Goal: Task Accomplishment & Management: Complete application form

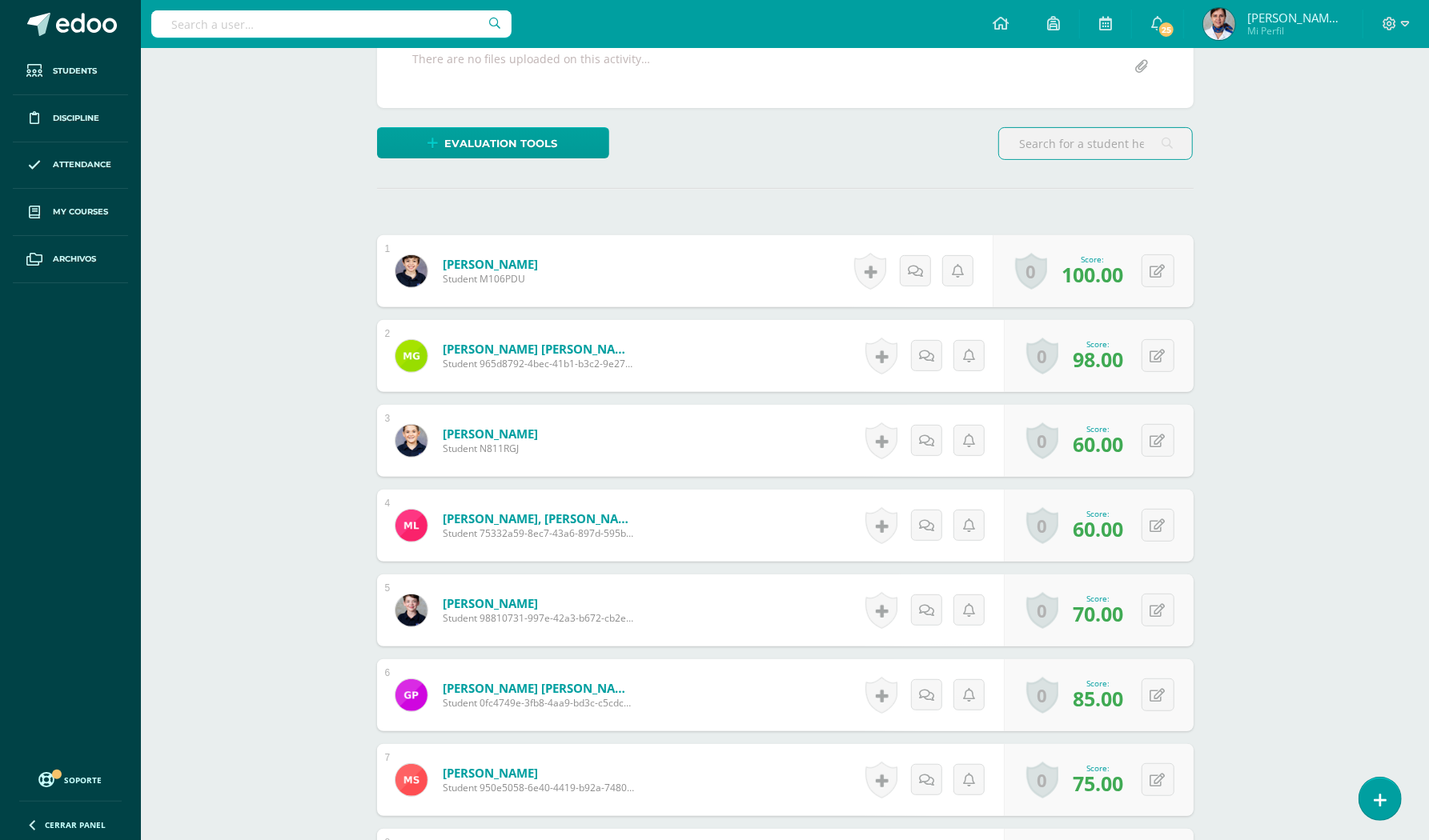
scroll to position [321, 0]
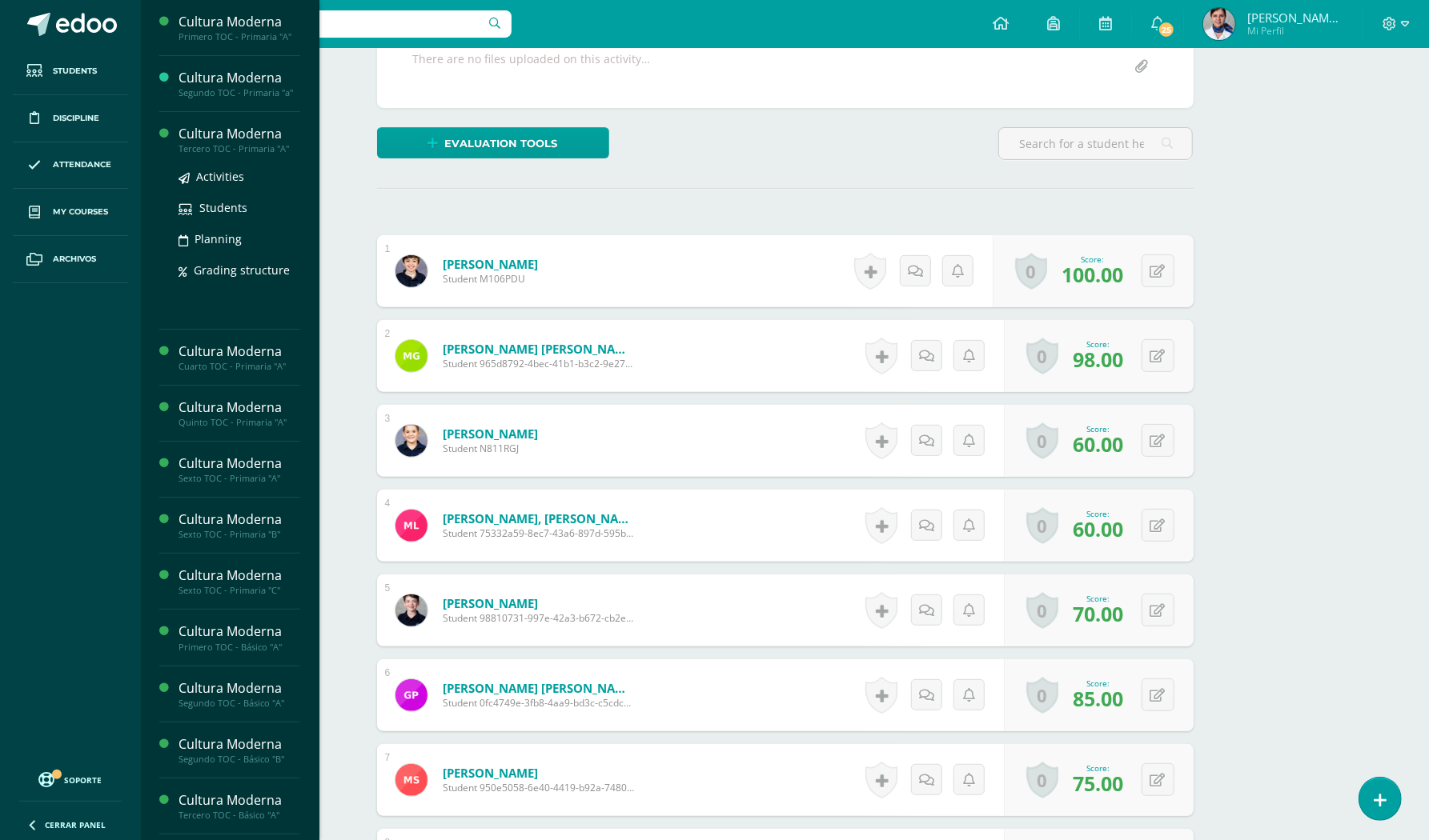
click at [254, 135] on div "Cultura Moderna" at bounding box center [238, 134] width 121 height 19
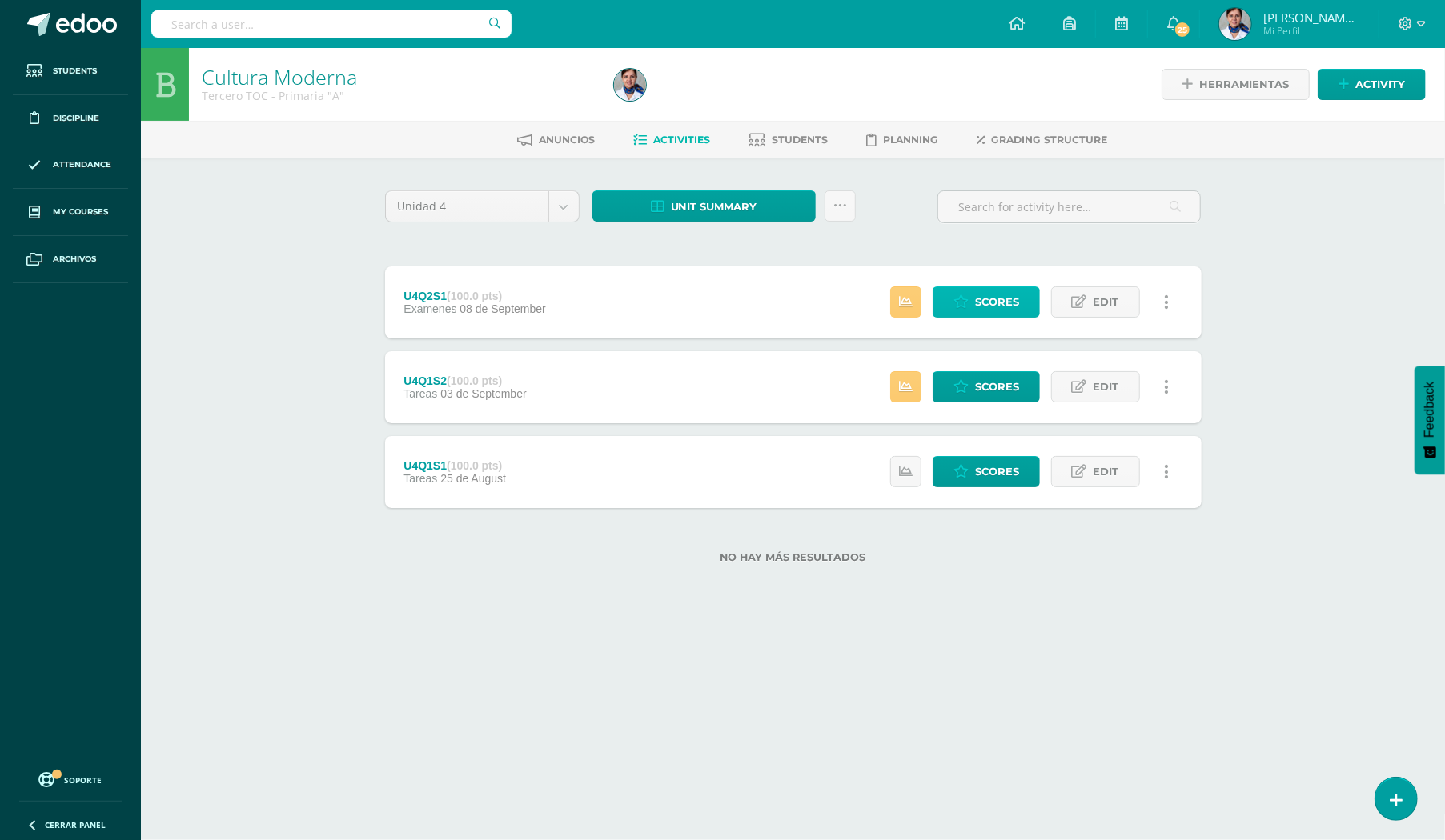
click at [988, 306] on span "Scores" at bounding box center [997, 301] width 44 height 29
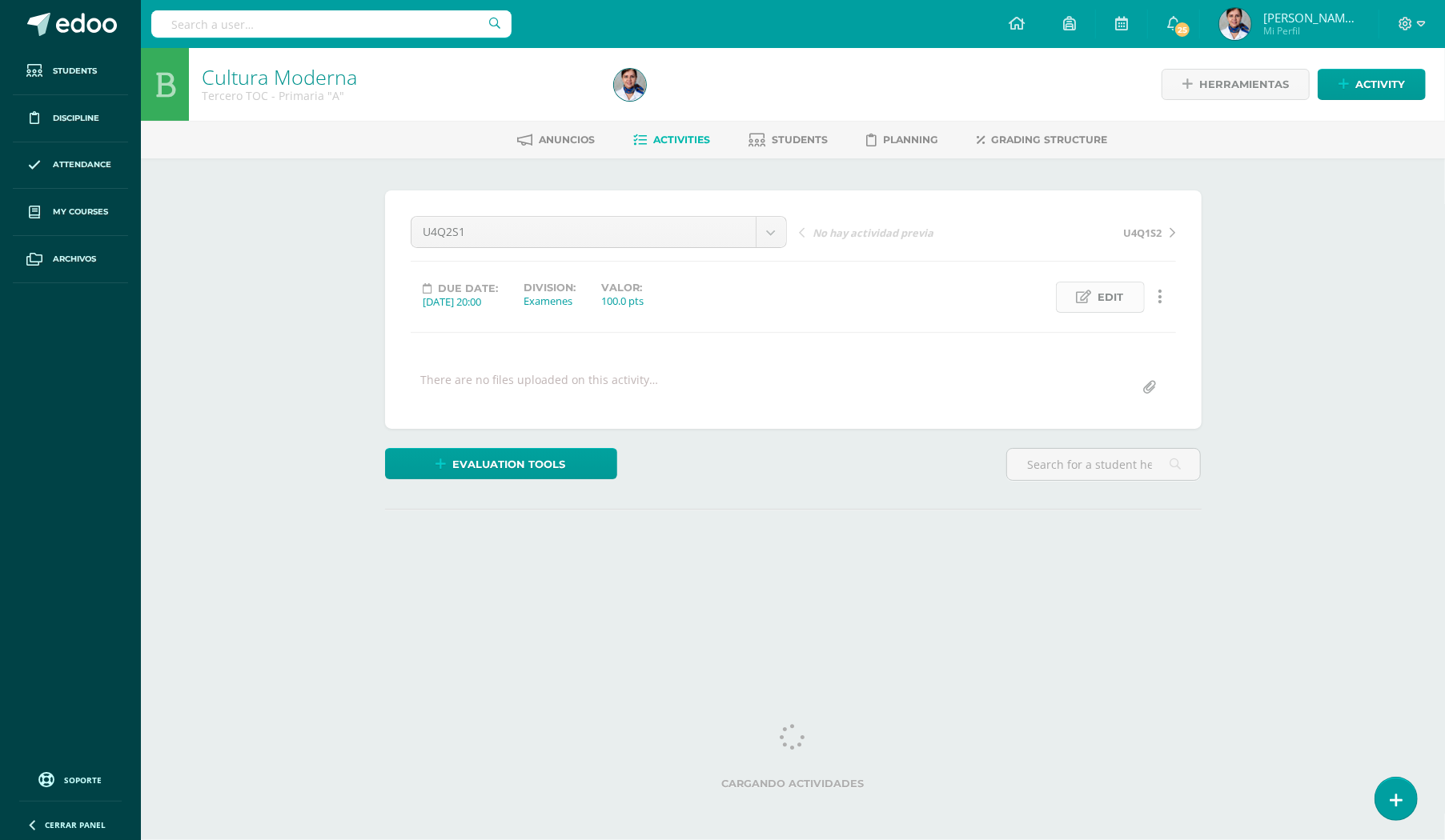
click at [1108, 294] on span "Edit" at bounding box center [1111, 297] width 26 height 29
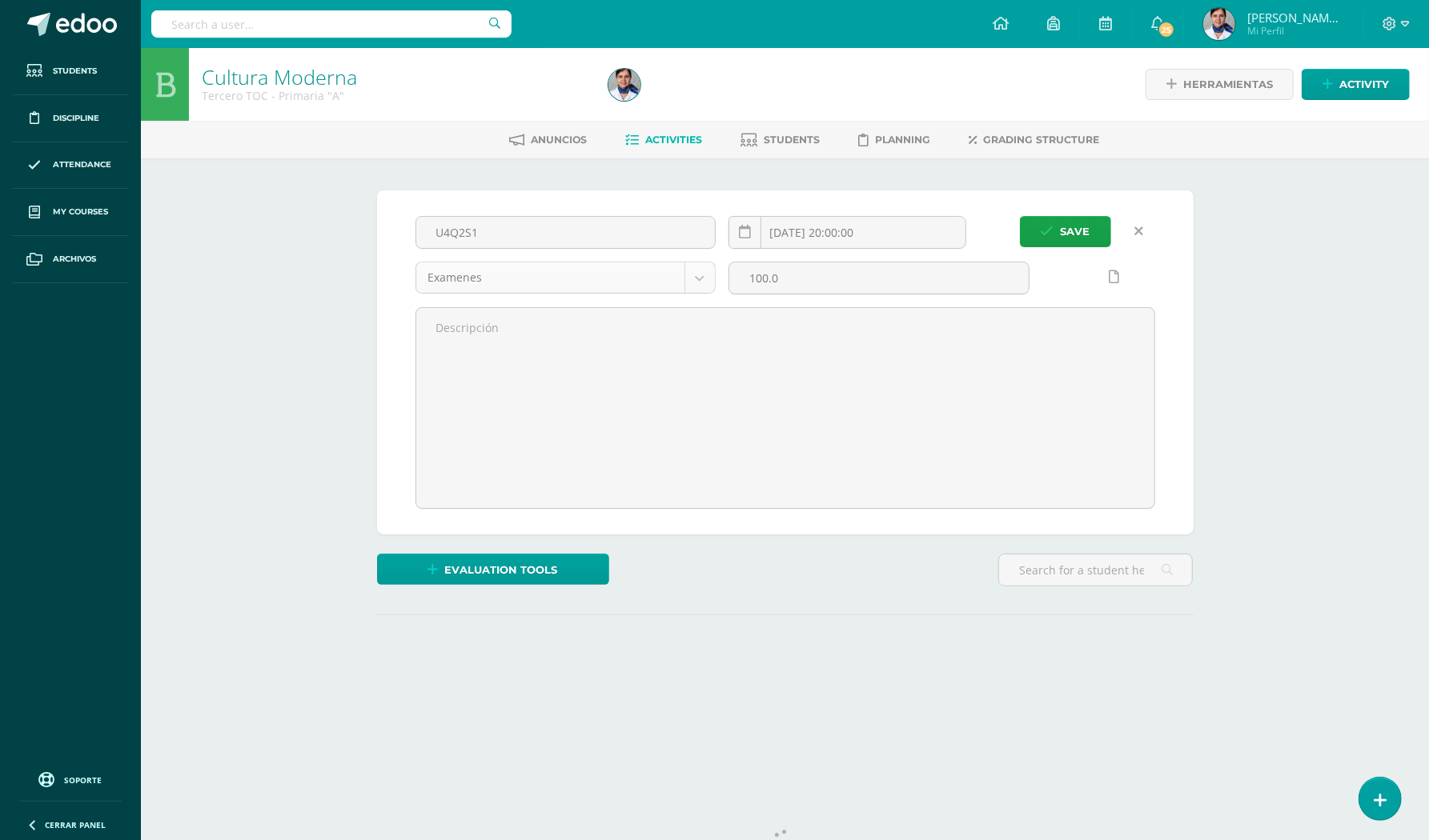
click at [699, 276] on body "Students Discipline Attendance My courses Archivos Soporte Help Reportar un pro…" at bounding box center [714, 369] width 1429 height 739
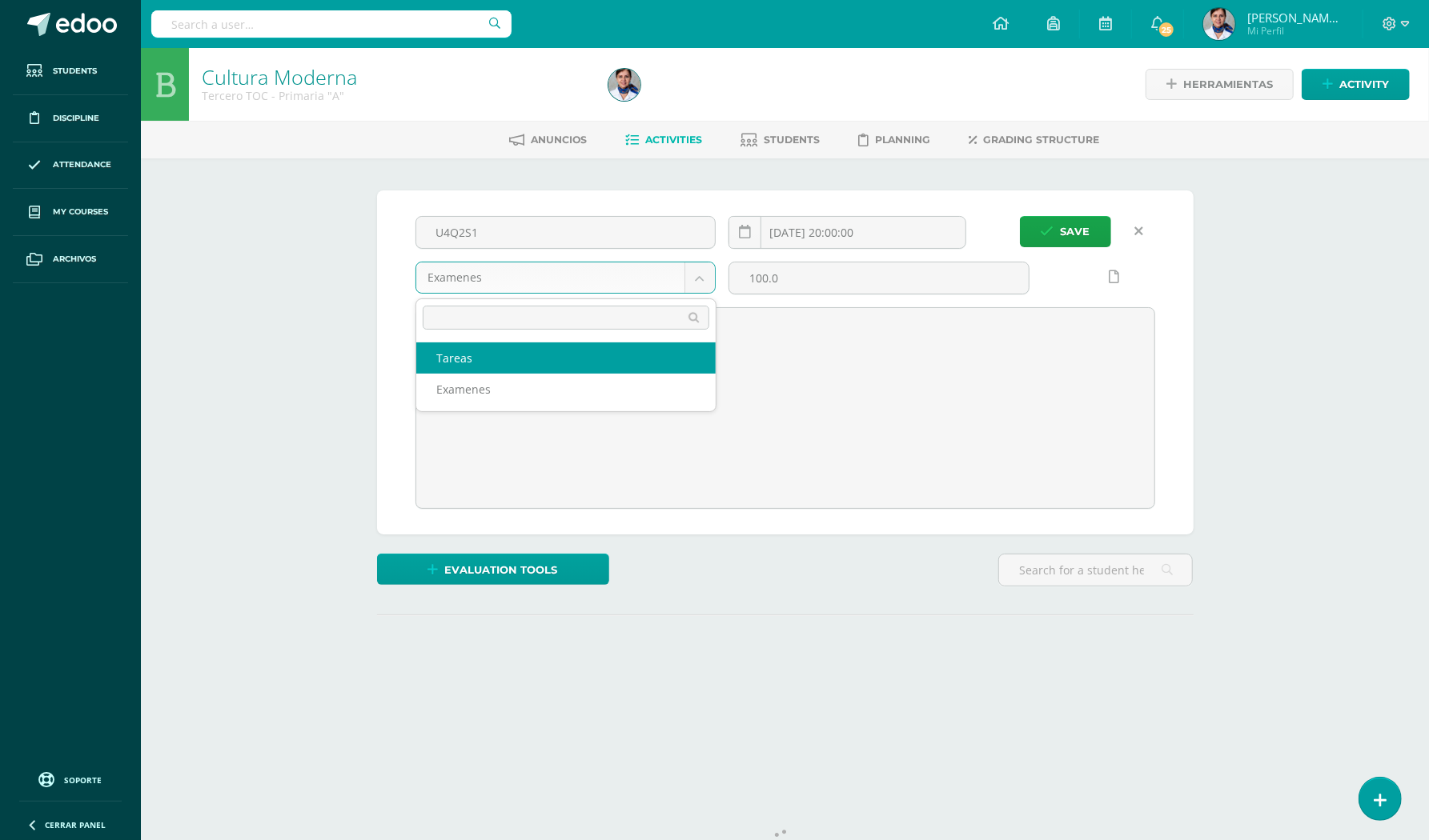
select select "131736"
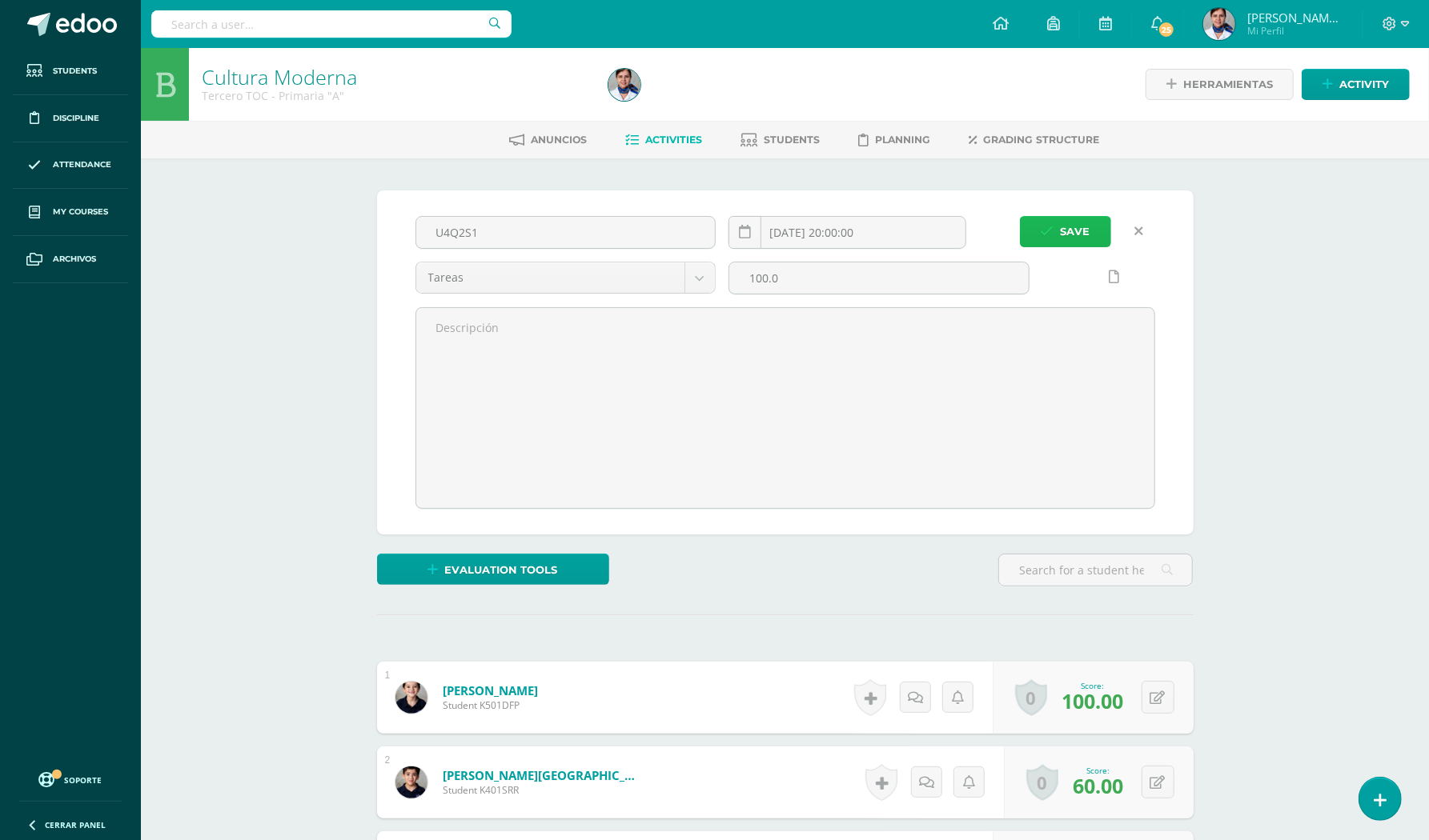
click at [1063, 230] on span "Save" at bounding box center [1075, 231] width 29 height 29
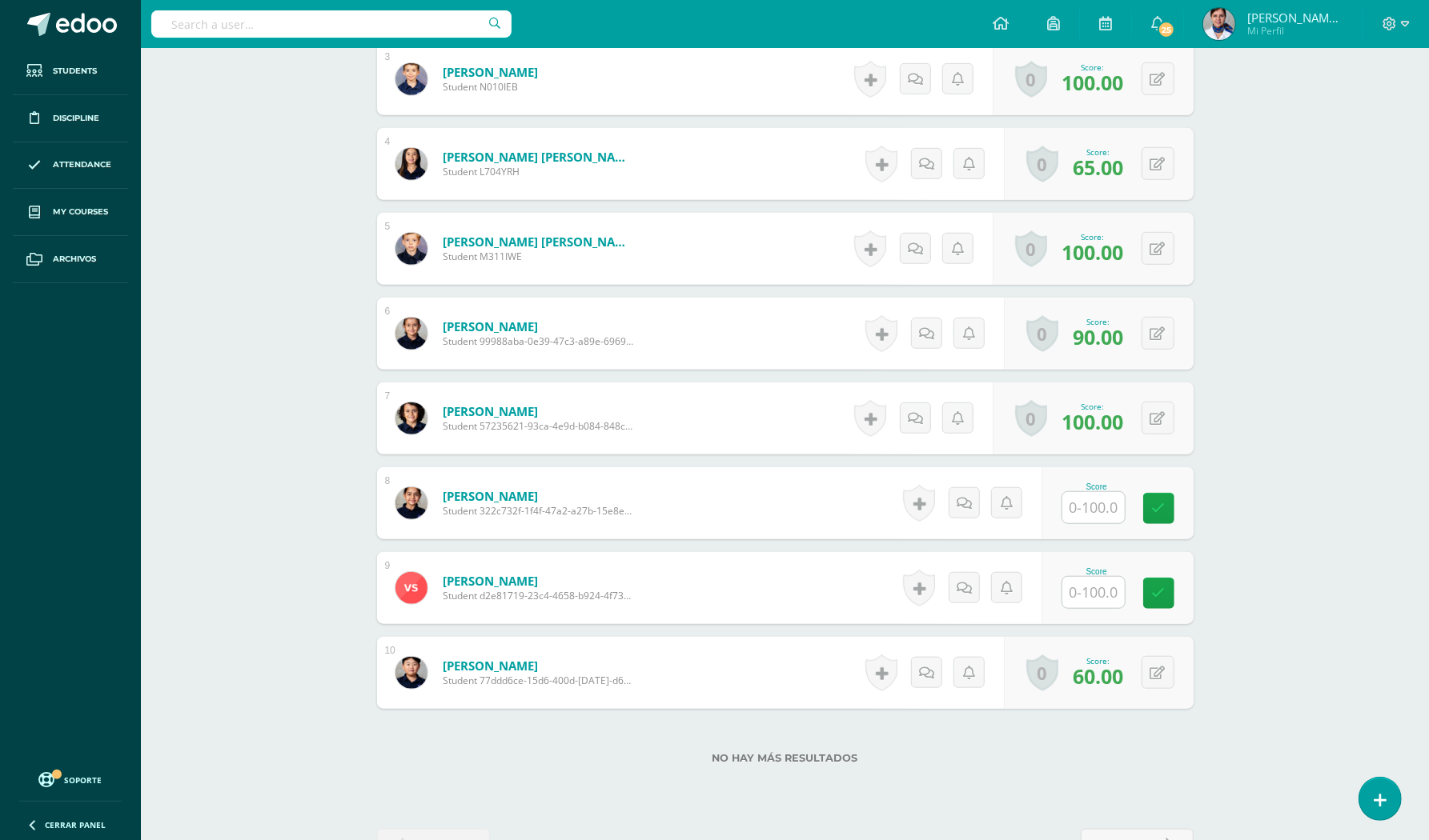
scroll to position [734, 0]
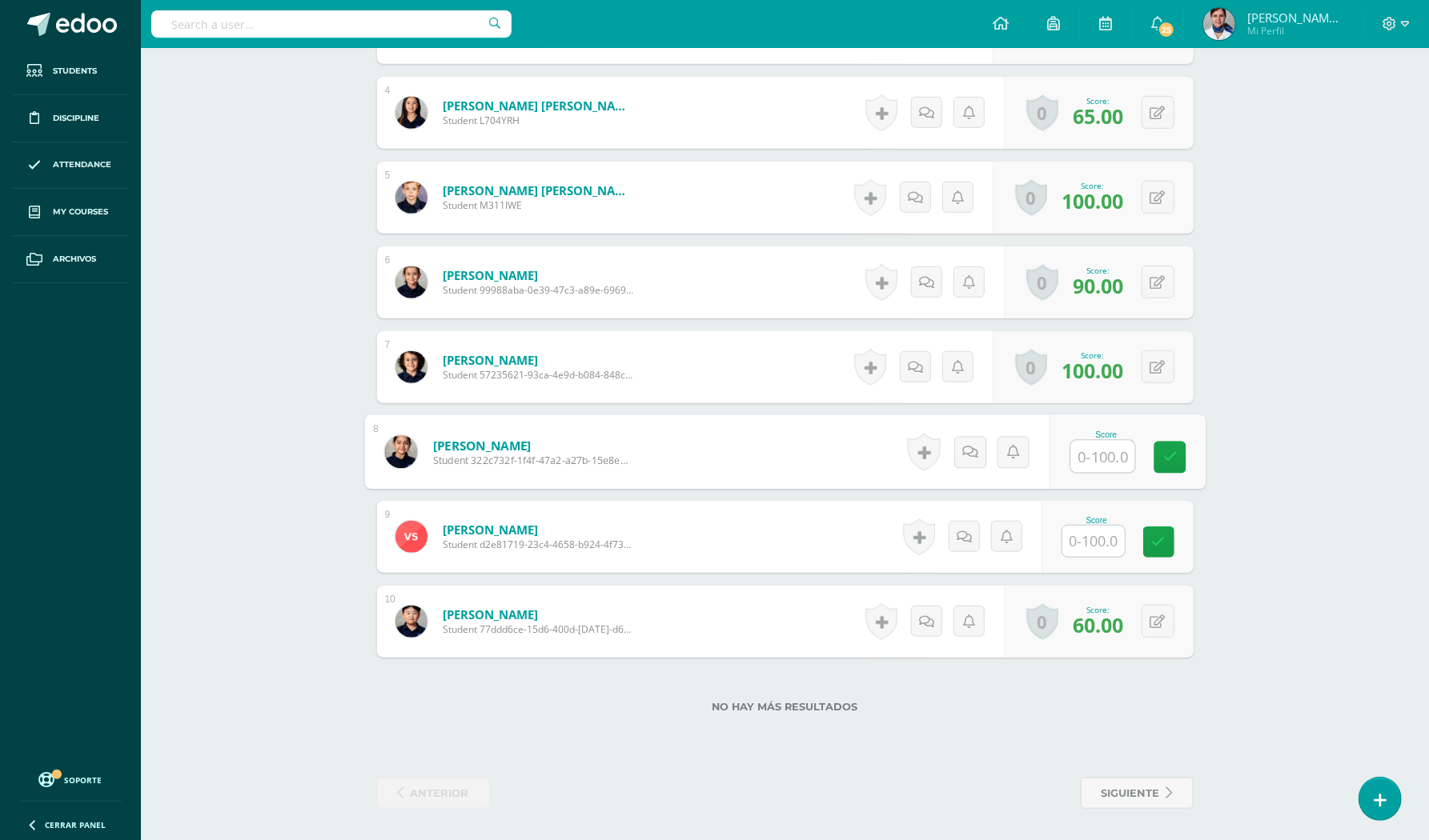
click at [1092, 461] on input "text" at bounding box center [1102, 457] width 64 height 32
type input "100"
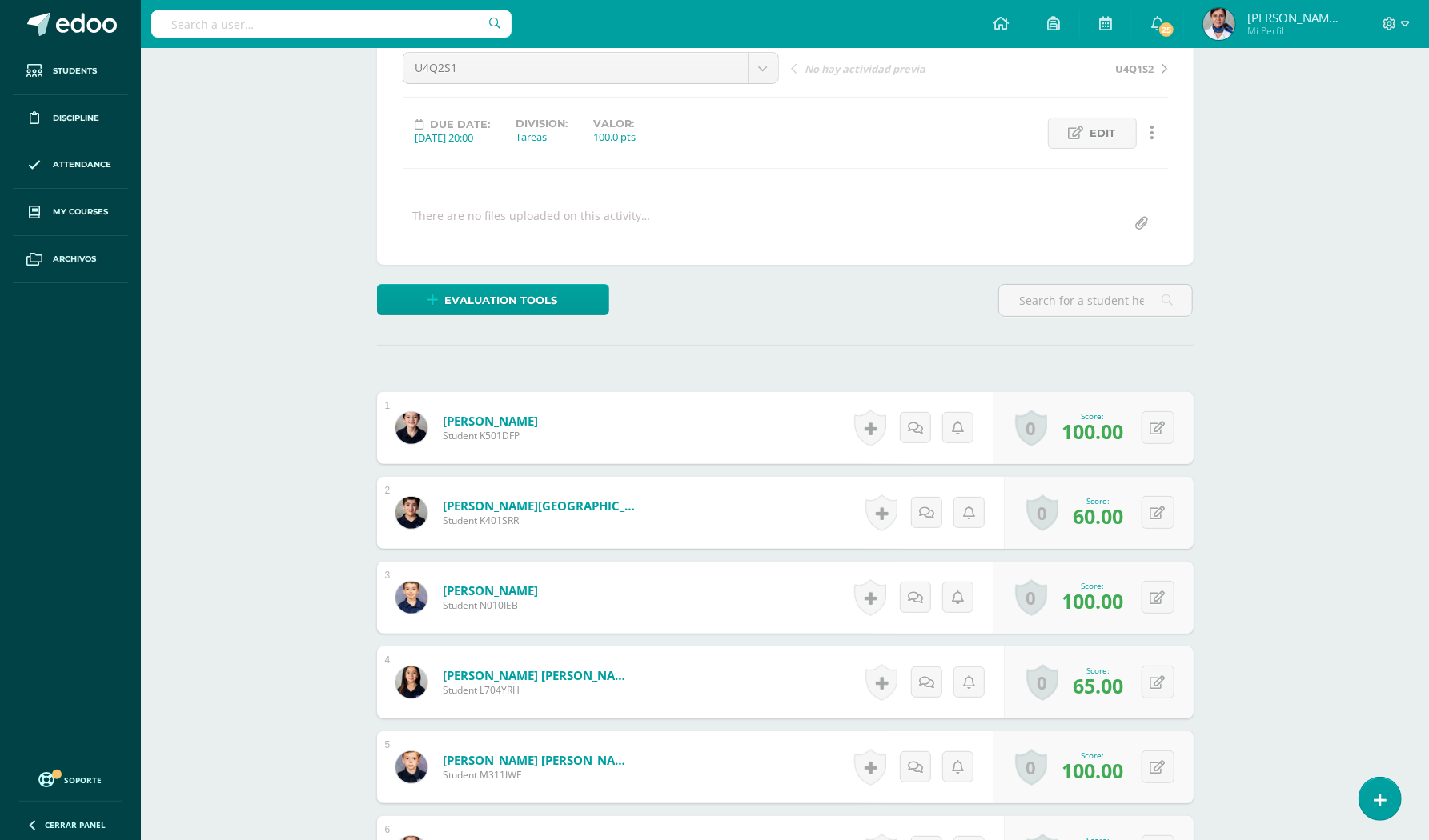
scroll to position [0, 0]
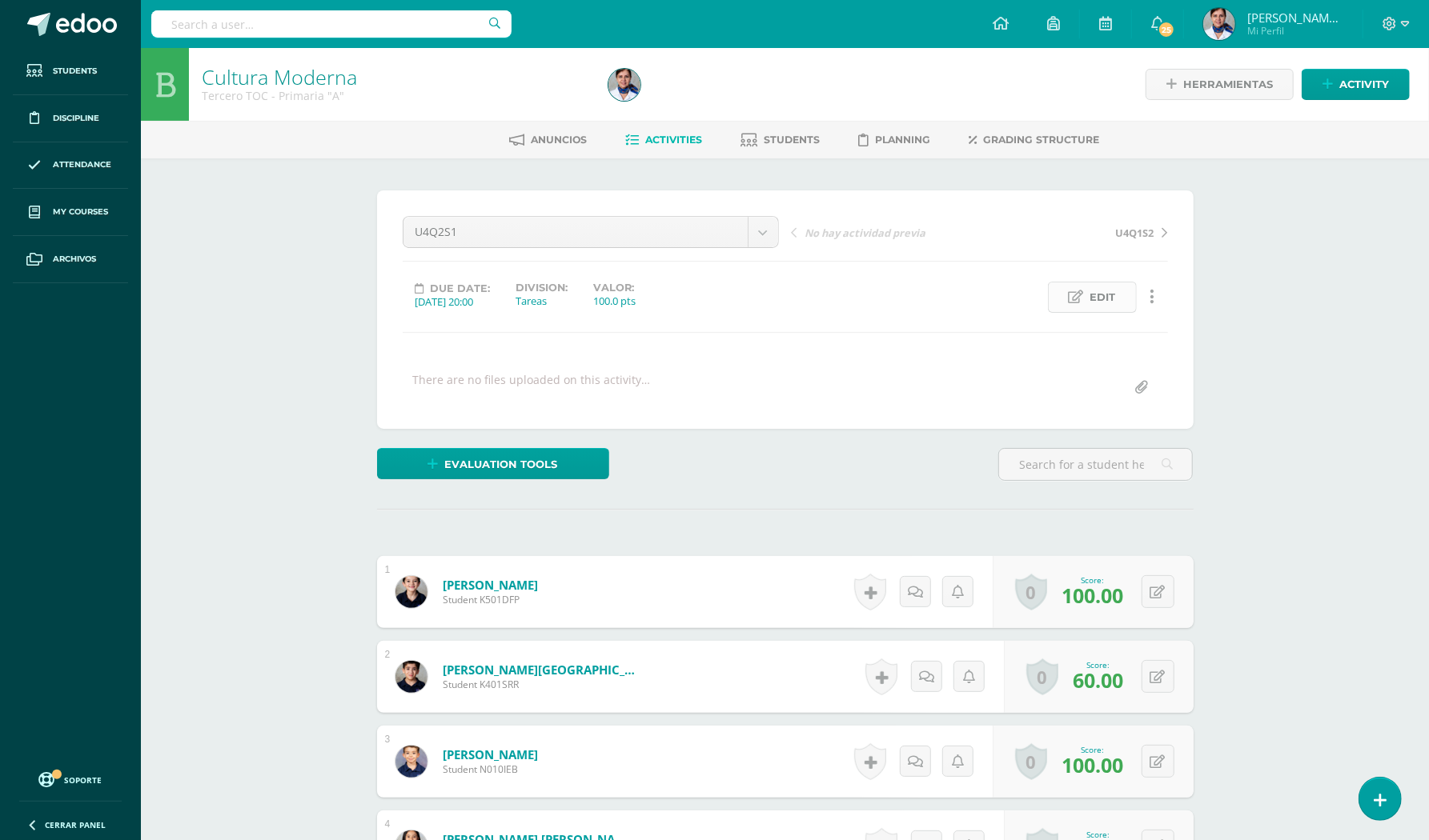
click at [1102, 294] on span "Edit" at bounding box center [1103, 297] width 26 height 29
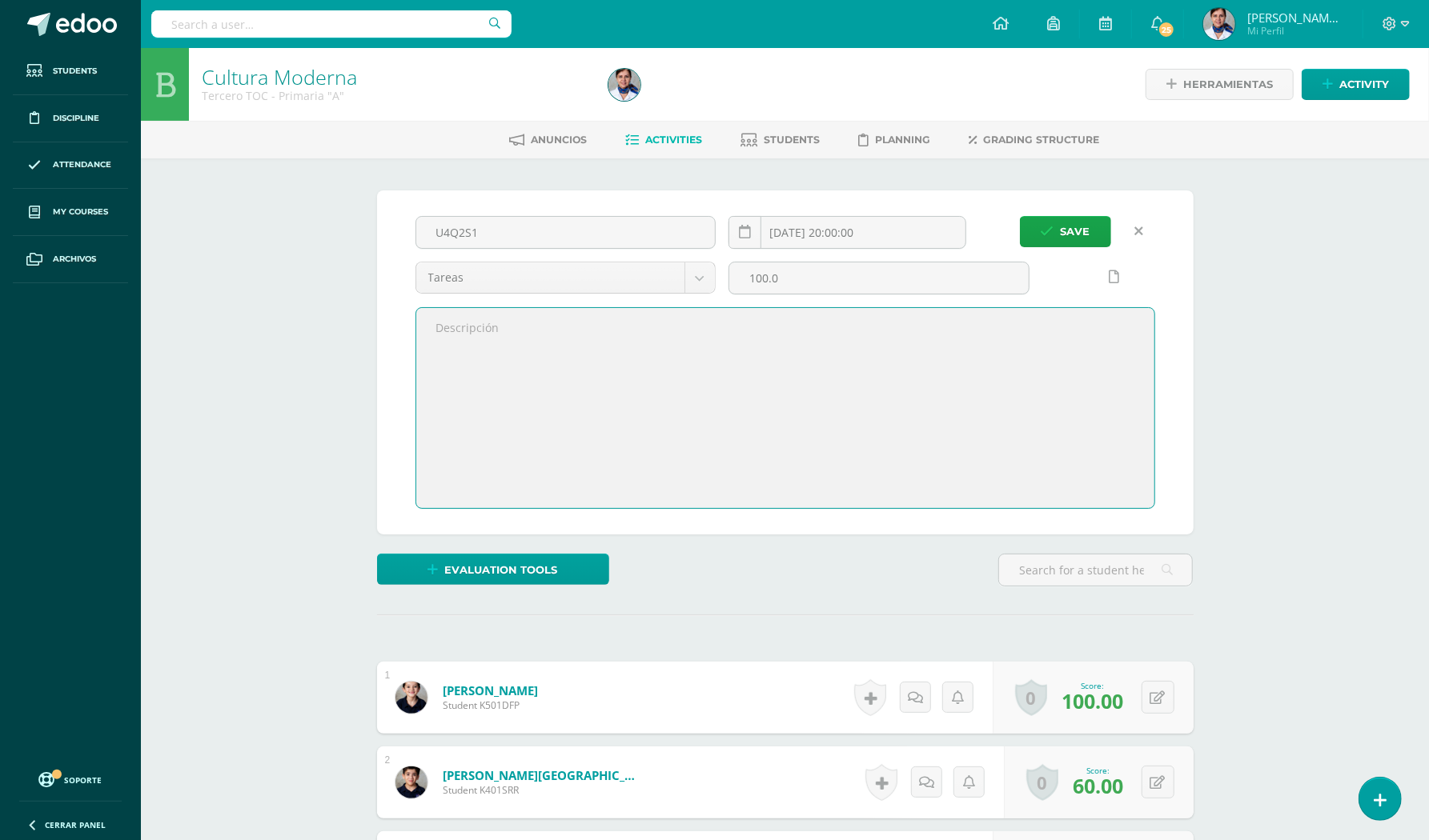
click at [477, 340] on textarea at bounding box center [785, 408] width 738 height 200
type textarea "Mariana ausente el lunes, pero repuso su nota el viernes."
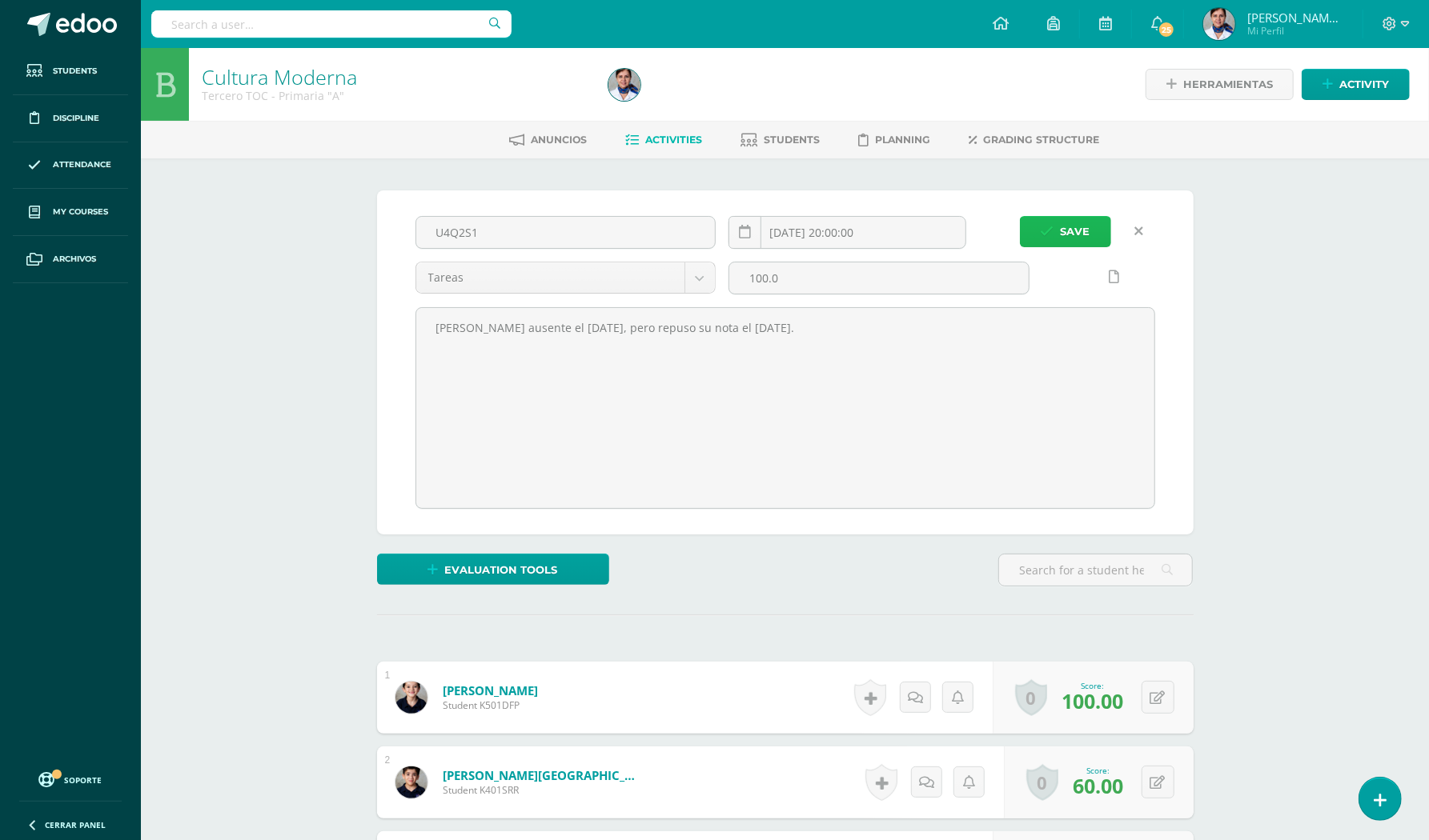
click at [1076, 230] on span "Save" at bounding box center [1075, 231] width 29 height 29
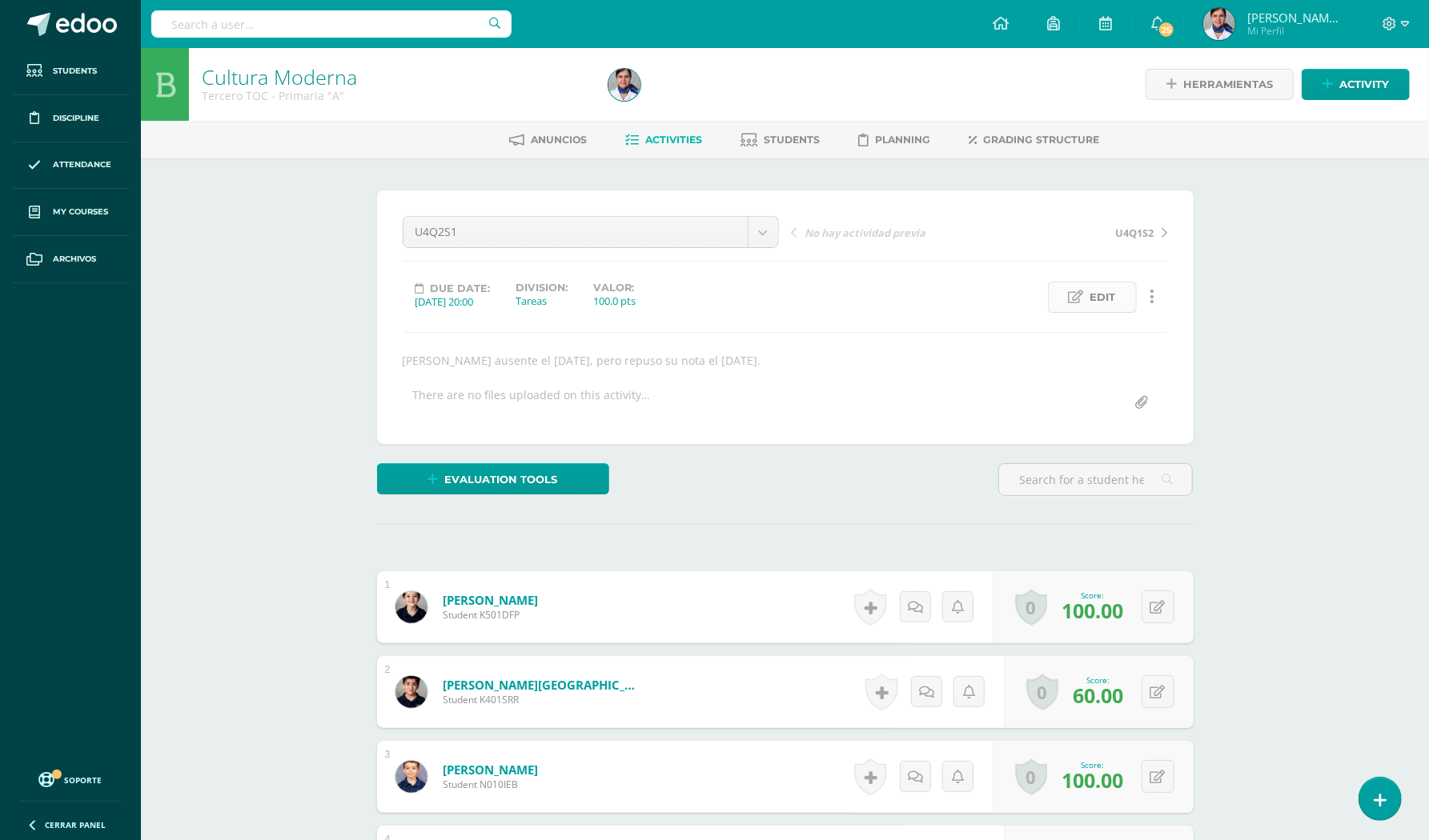
click at [1098, 296] on span "Edit" at bounding box center [1103, 297] width 26 height 29
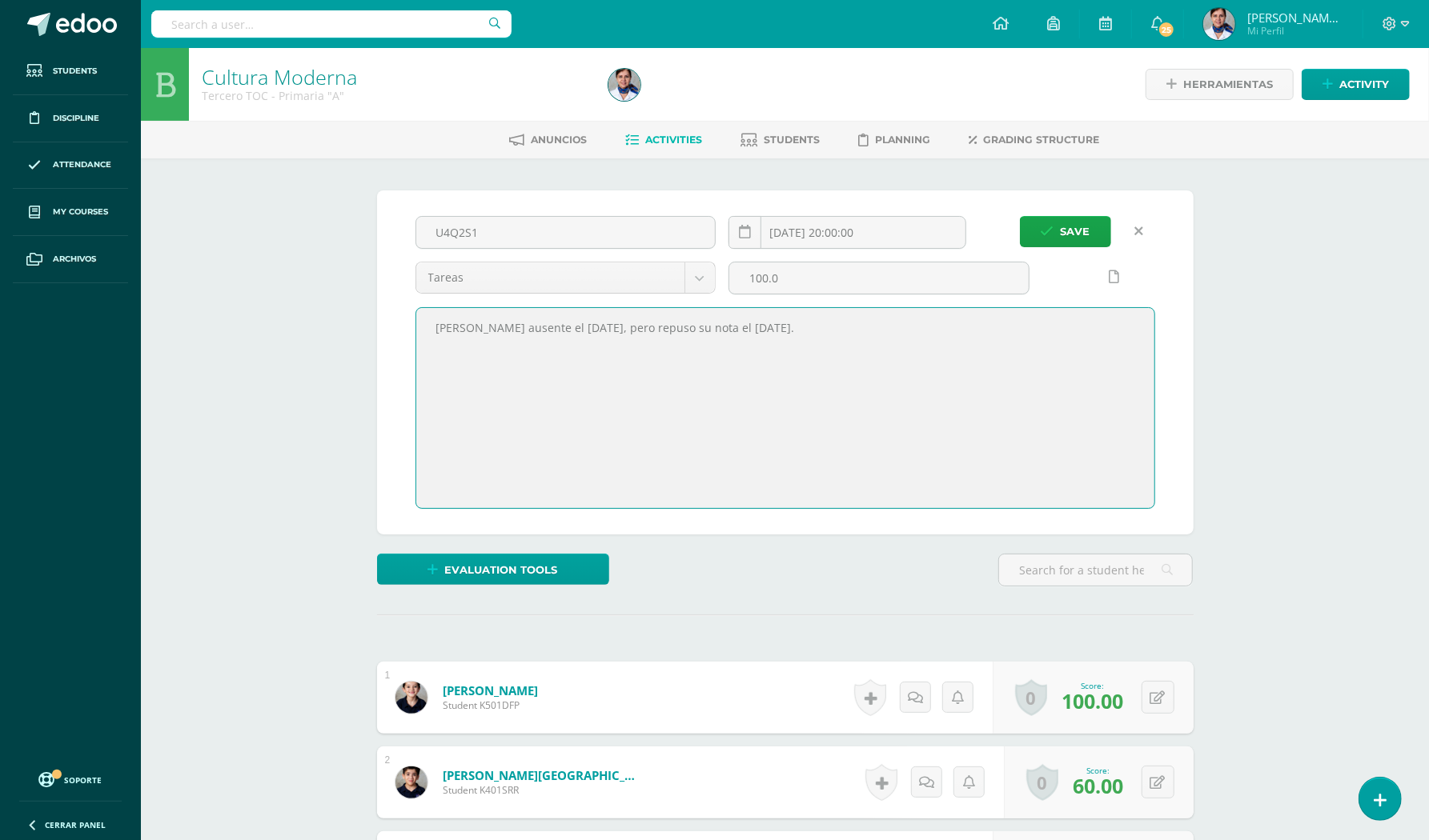
click at [743, 336] on textarea "Mariana ausente el lunes, pero repuso su nota el viernes." at bounding box center [785, 408] width 738 height 200
type textarea "[PERSON_NAME] ausente el [DATE], pero repuso su nota el [DATE]. [PERSON_NAME] a…"
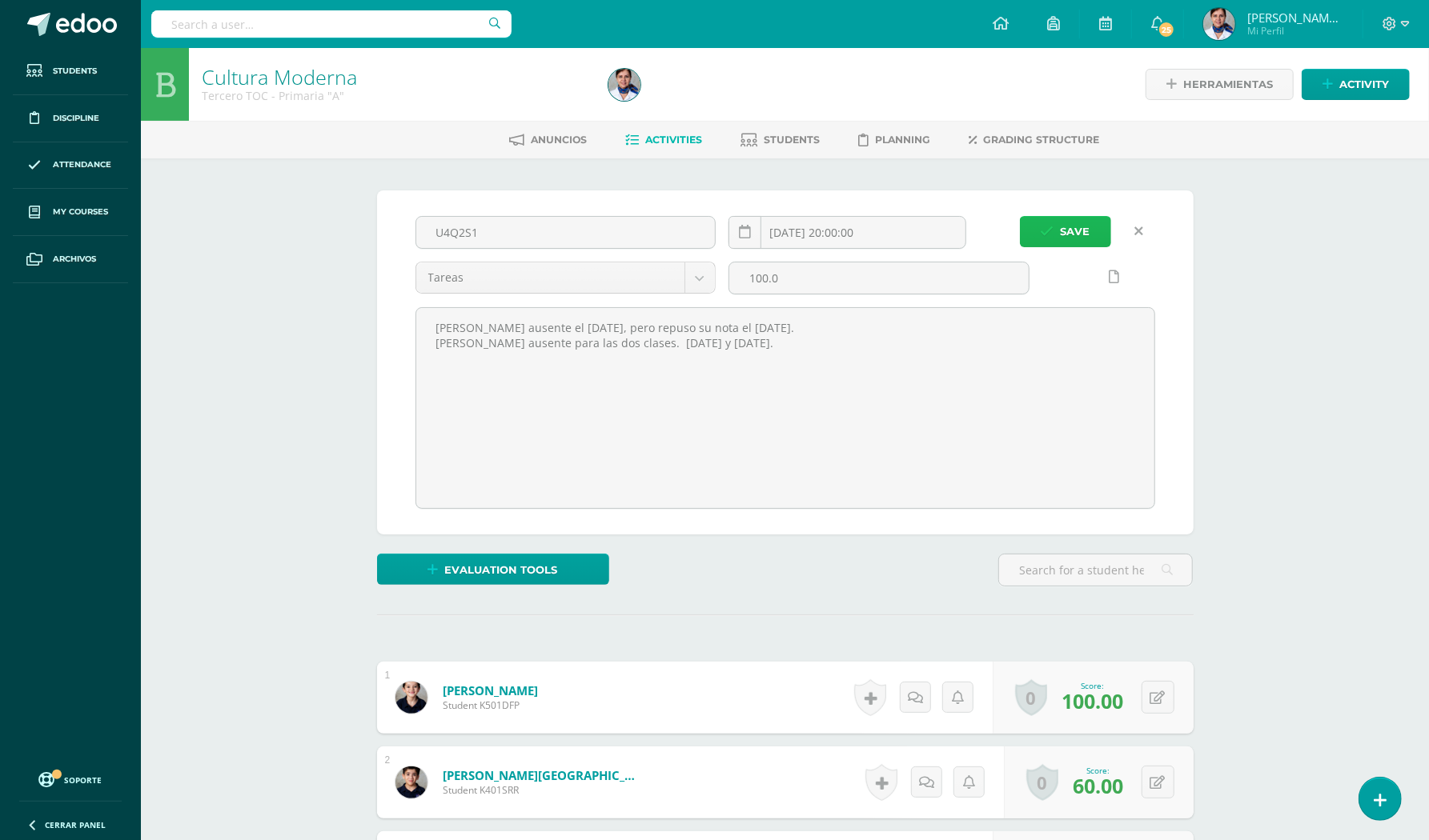
click at [1062, 228] on span "Save" at bounding box center [1075, 231] width 29 height 29
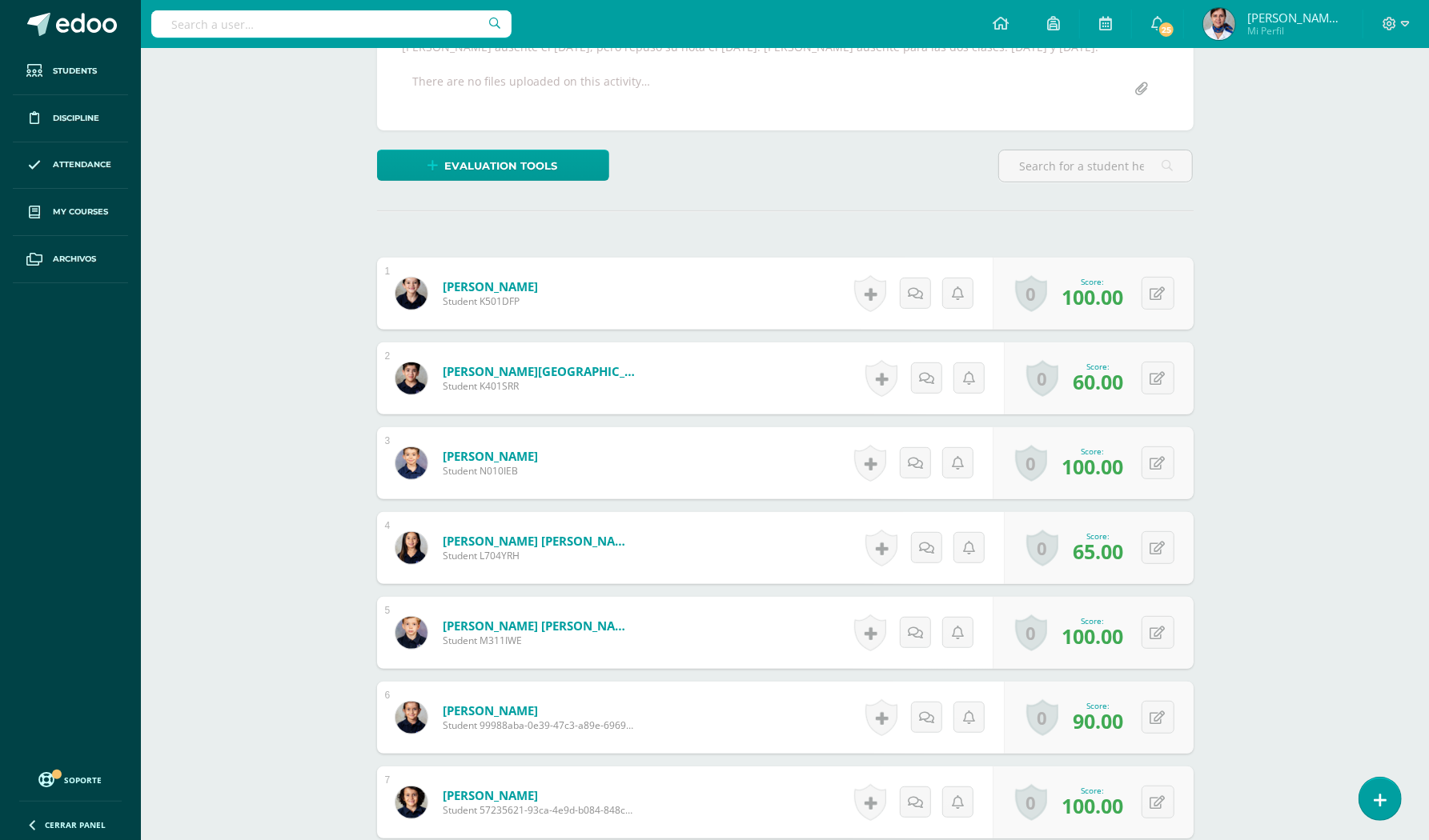
scroll to position [429, 0]
